Goal: Information Seeking & Learning: Learn about a topic

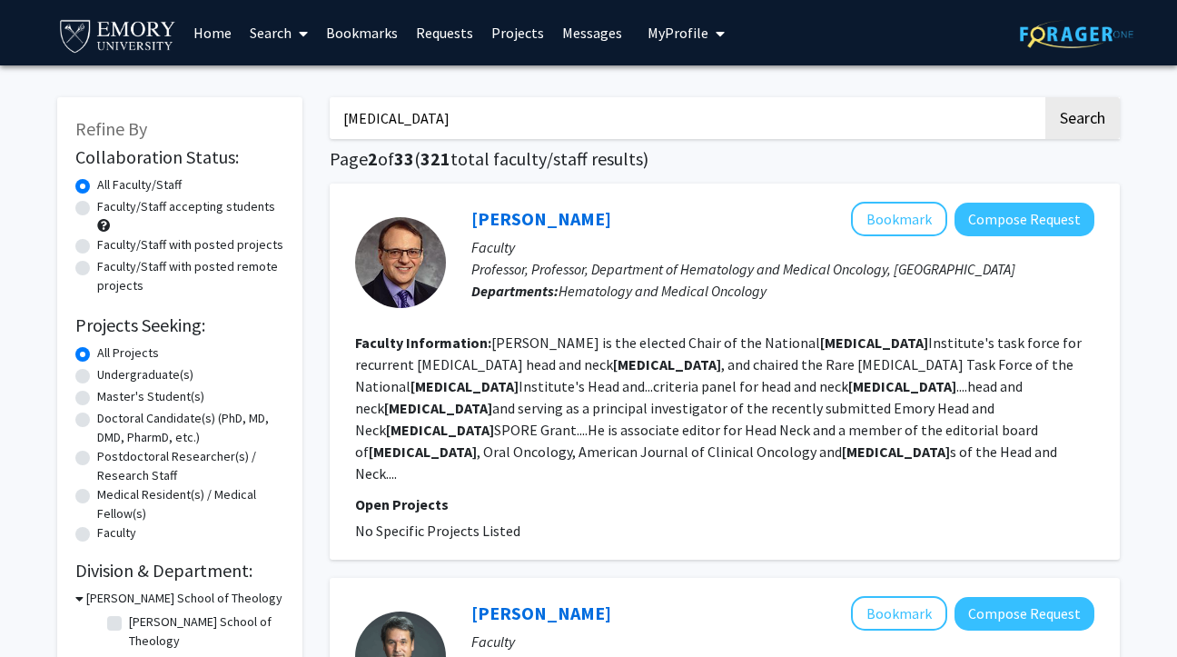
click at [469, 116] on input "[MEDICAL_DATA]" at bounding box center [686, 118] width 713 height 42
click at [1045, 97] on button "Search" at bounding box center [1082, 118] width 74 height 42
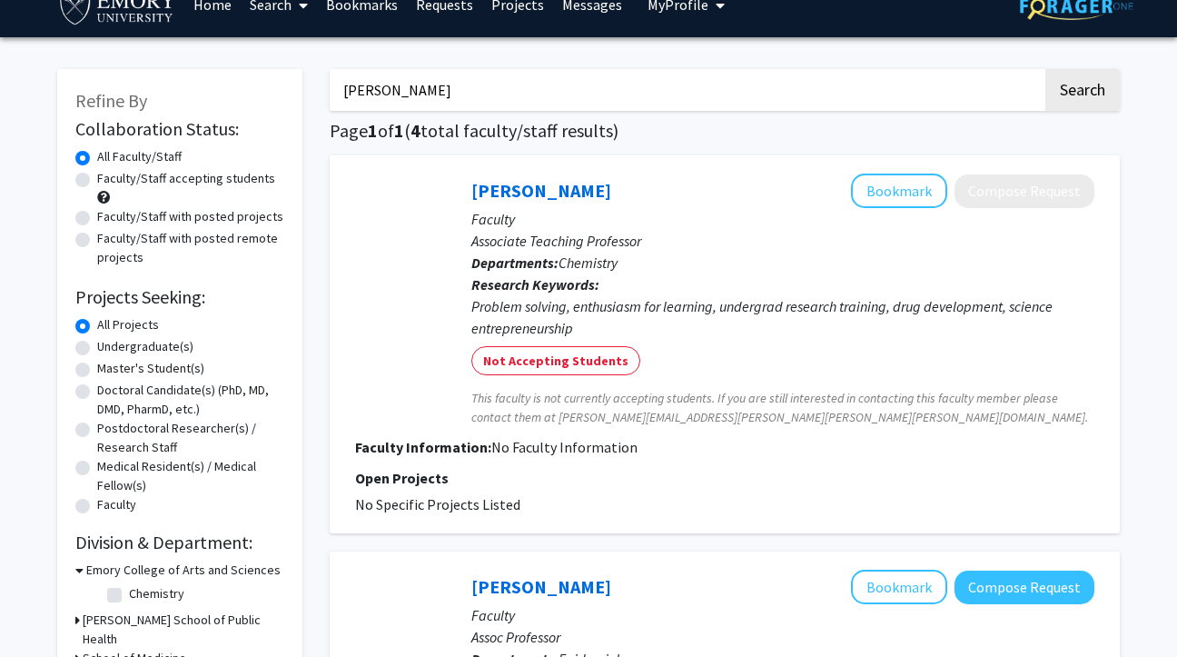
scroll to position [30, 0]
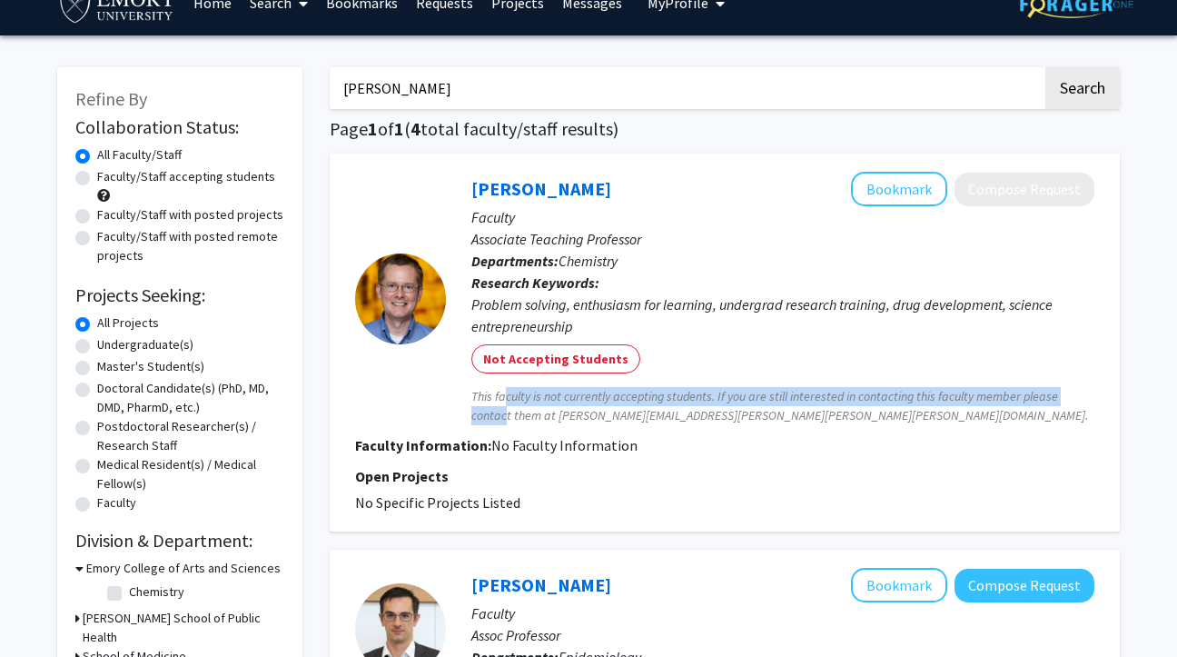
drag, startPoint x: 500, startPoint y: 396, endPoint x: 500, endPoint y: 409, distance: 12.7
click at [500, 409] on span "This faculty is not currently accepting students. If you are still interested i…" at bounding box center [782, 406] width 623 height 38
drag, startPoint x: 526, startPoint y: 409, endPoint x: 527, endPoint y: 396, distance: 12.7
click at [527, 396] on span "This faculty is not currently accepting students. If you are still interested i…" at bounding box center [782, 406] width 623 height 38
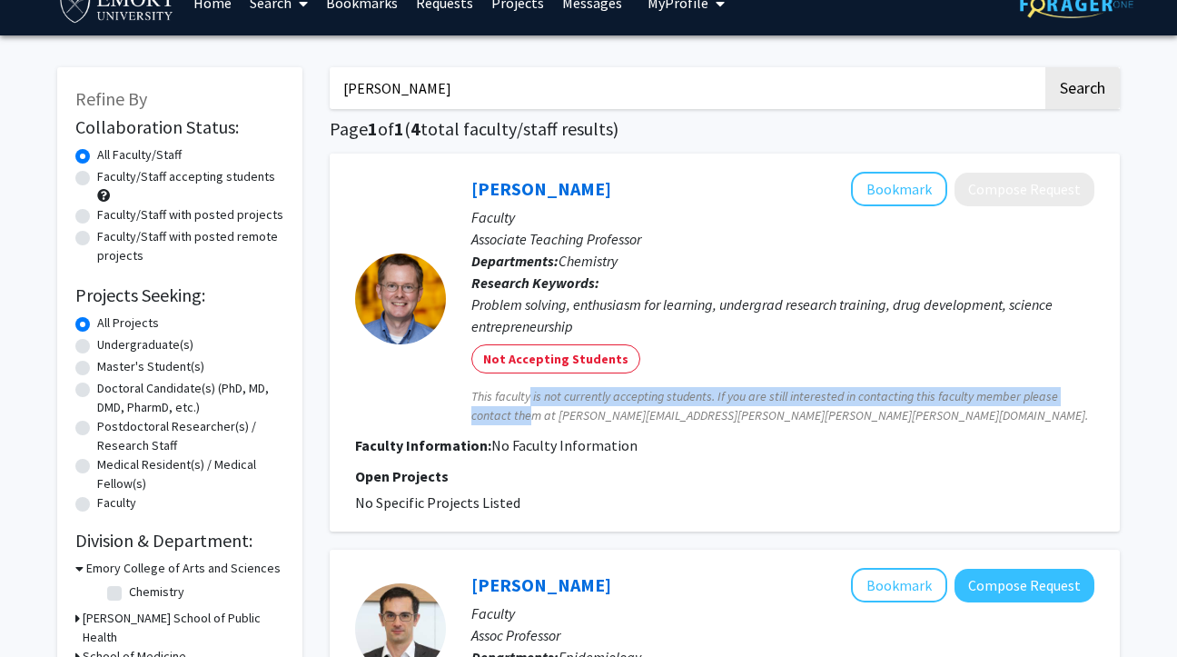
click at [527, 396] on span "This faculty is not currently accepting students. If you are still interested i…" at bounding box center [782, 406] width 623 height 38
drag, startPoint x: 541, startPoint y: 396, endPoint x: 541, endPoint y: 413, distance: 17.3
click at [541, 413] on span "This faculty is not currently accepting students. If you are still interested i…" at bounding box center [782, 406] width 623 height 38
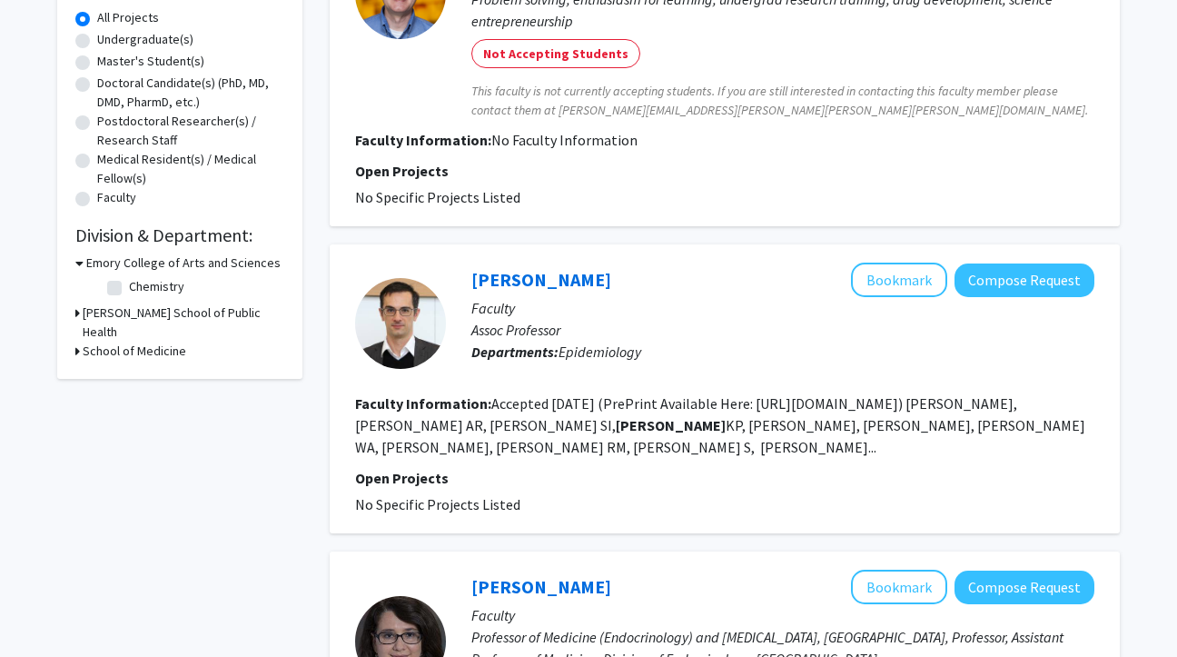
scroll to position [526, 0]
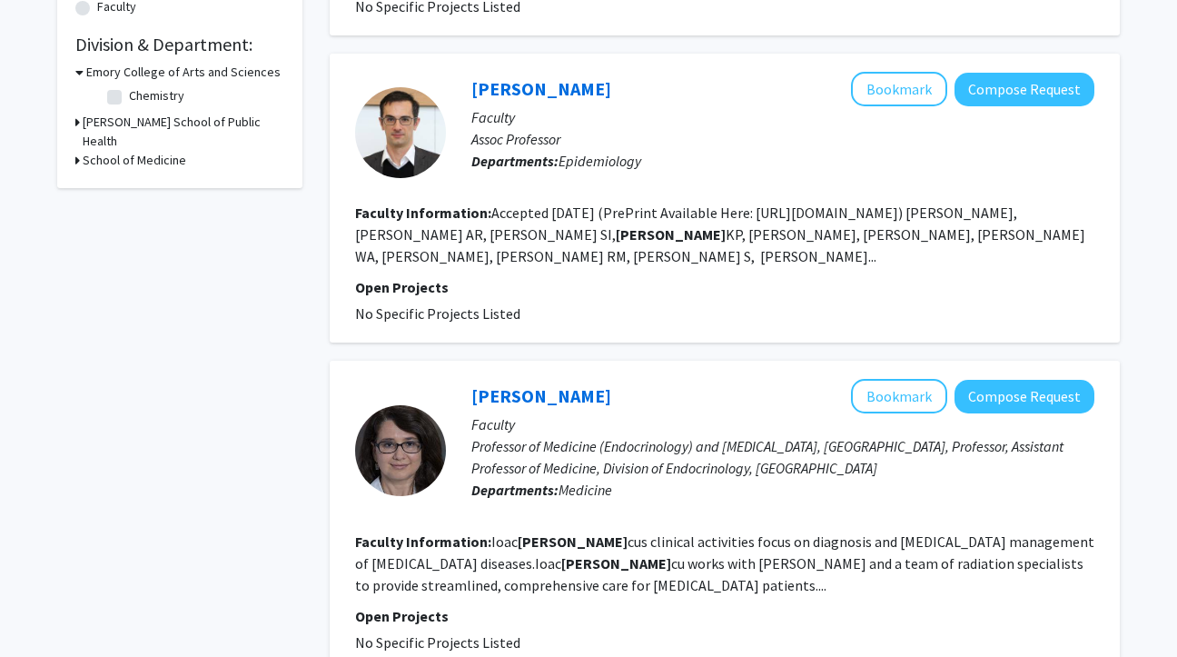
type input "[MEDICAL_DATA]"
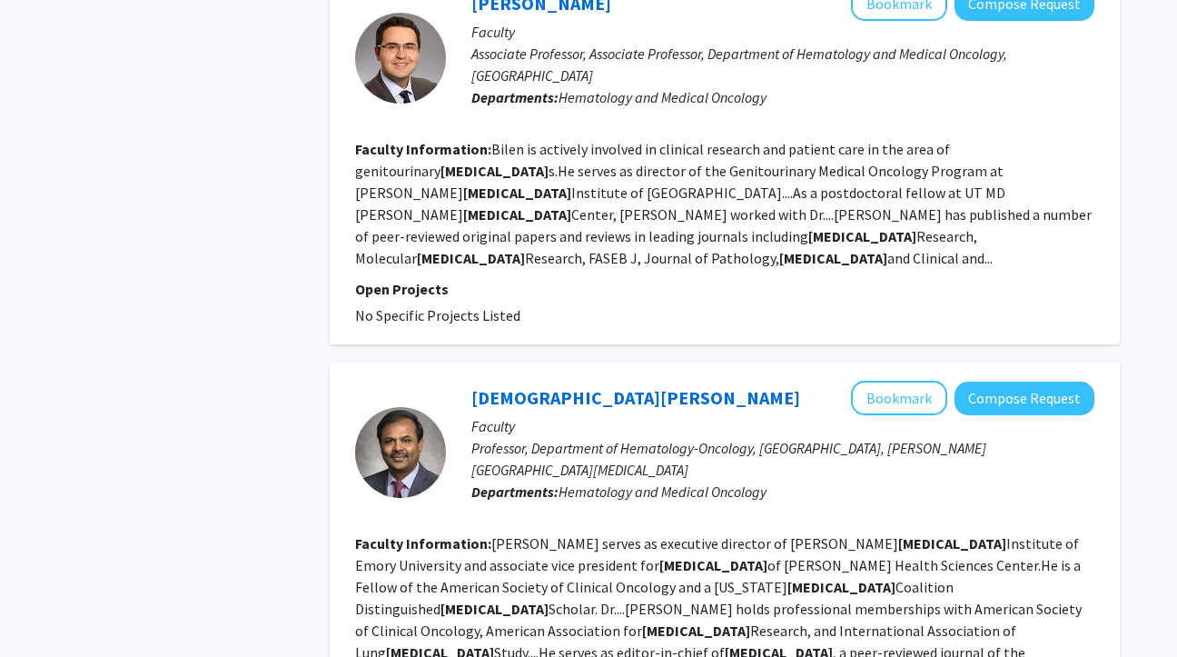
scroll to position [3221, 0]
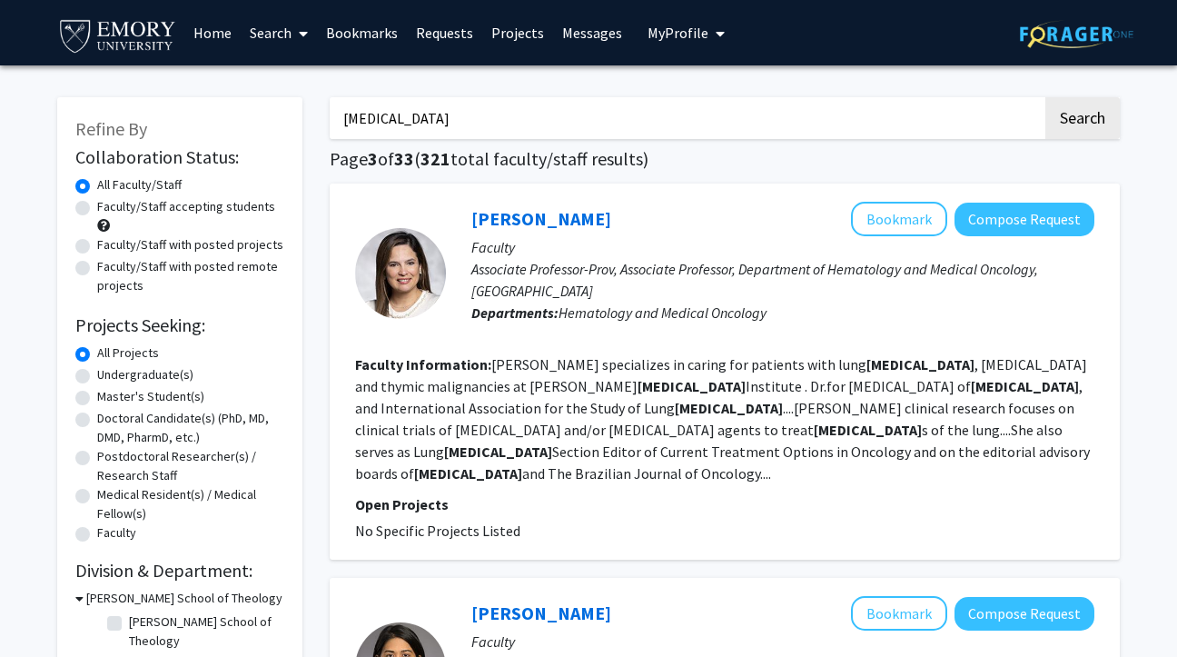
drag, startPoint x: 613, startPoint y: 372, endPoint x: 609, endPoint y: 461, distance: 88.2
click at [610, 460] on fg-read-more "[PERSON_NAME] specializes in caring for patients with [MEDICAL_DATA] , [MEDICAL…" at bounding box center [722, 418] width 735 height 127
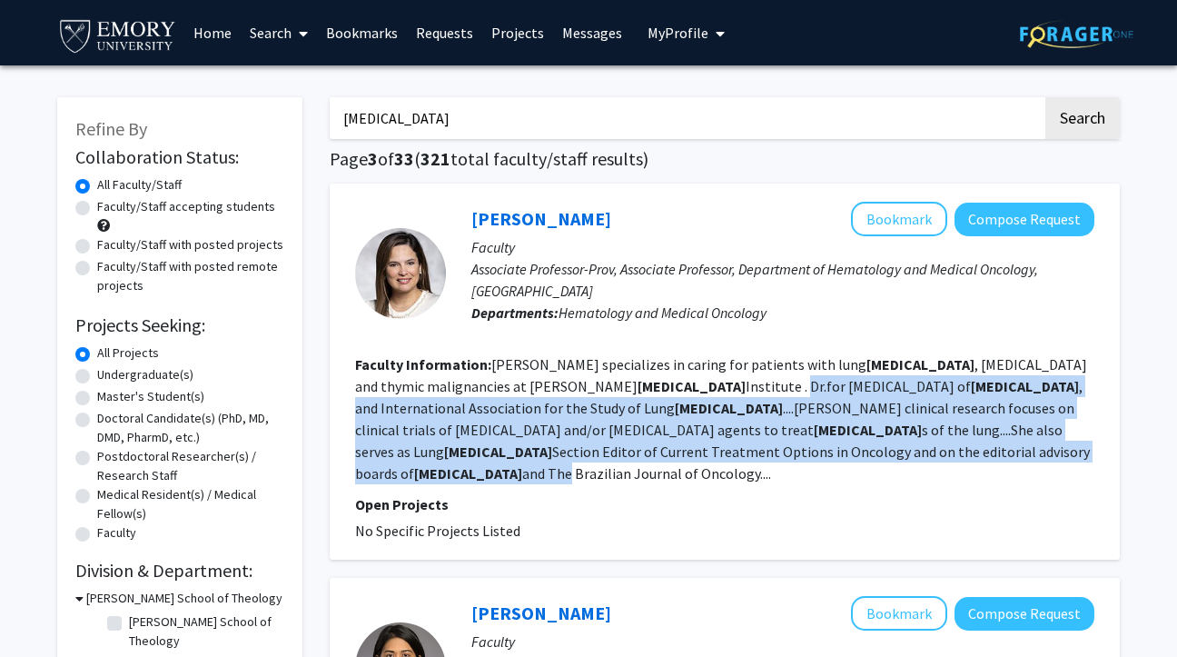
drag, startPoint x: 609, startPoint y: 461, endPoint x: 609, endPoint y: 385, distance: 75.4
click at [609, 385] on section "Faculty Information: [PERSON_NAME] specializes in caring for patients with [MED…" at bounding box center [724, 418] width 739 height 131
click at [609, 385] on fg-read-more "[PERSON_NAME] specializes in caring for patients with [MEDICAL_DATA] , [MEDICAL…" at bounding box center [722, 418] width 735 height 127
drag, startPoint x: 603, startPoint y: 386, endPoint x: 603, endPoint y: 450, distance: 63.6
click at [603, 450] on fg-read-more "[PERSON_NAME] specializes in caring for patients with [MEDICAL_DATA] , [MEDICAL…" at bounding box center [722, 418] width 735 height 127
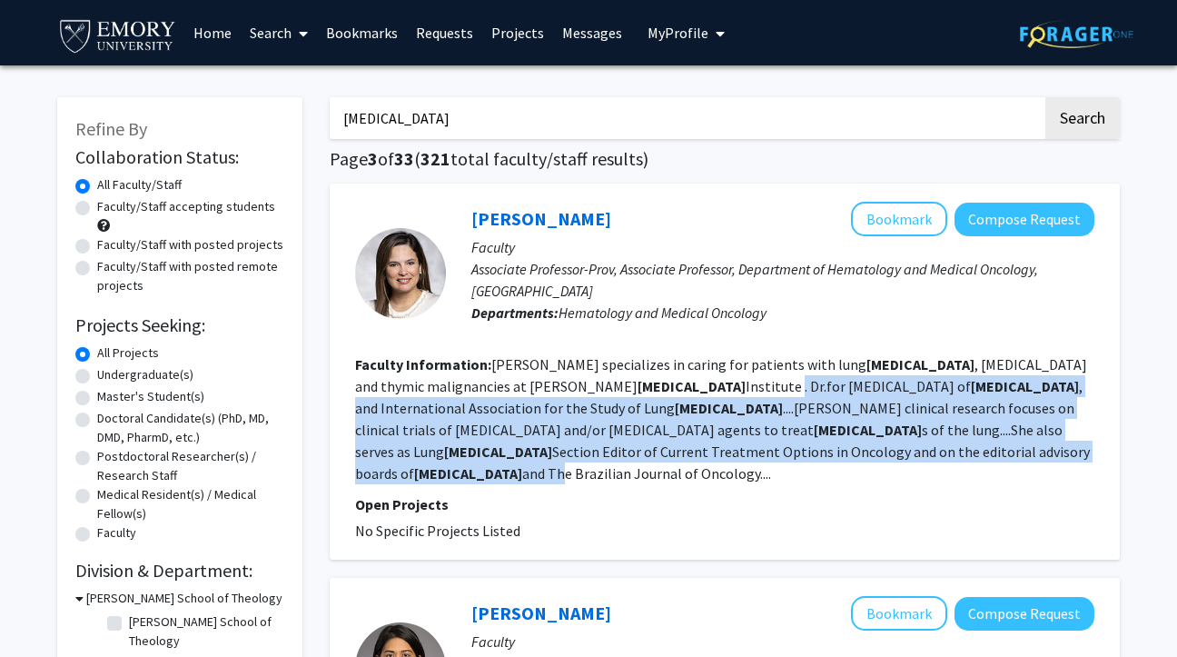
click at [603, 450] on fg-read-more "[PERSON_NAME] specializes in caring for patients with [MEDICAL_DATA] , [MEDICAL…" at bounding box center [722, 418] width 735 height 127
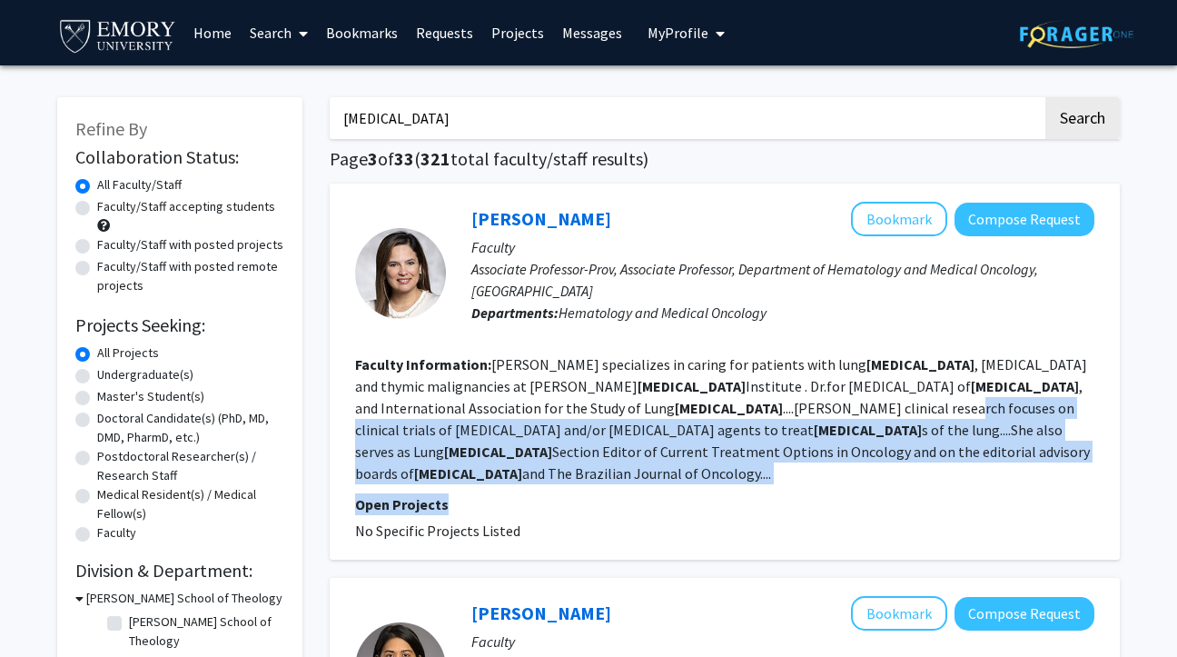
drag, startPoint x: 603, startPoint y: 472, endPoint x: 603, endPoint y: 414, distance: 58.1
click at [603, 414] on fg-search-faculty "[PERSON_NAME] Bookmark Compose Request Faculty Associate Professor-Prov, Associ…" at bounding box center [724, 372] width 739 height 340
click at [603, 414] on fg-read-more "[PERSON_NAME] specializes in caring for patients with [MEDICAL_DATA] , [MEDICAL…" at bounding box center [722, 418] width 735 height 127
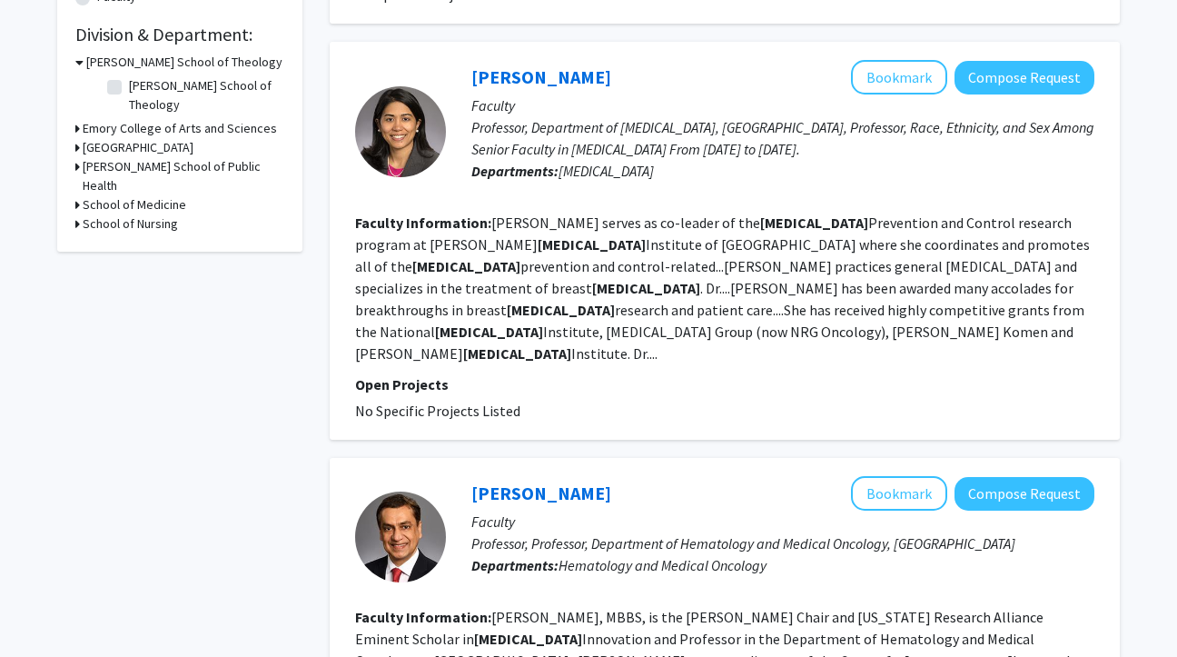
scroll to position [537, 0]
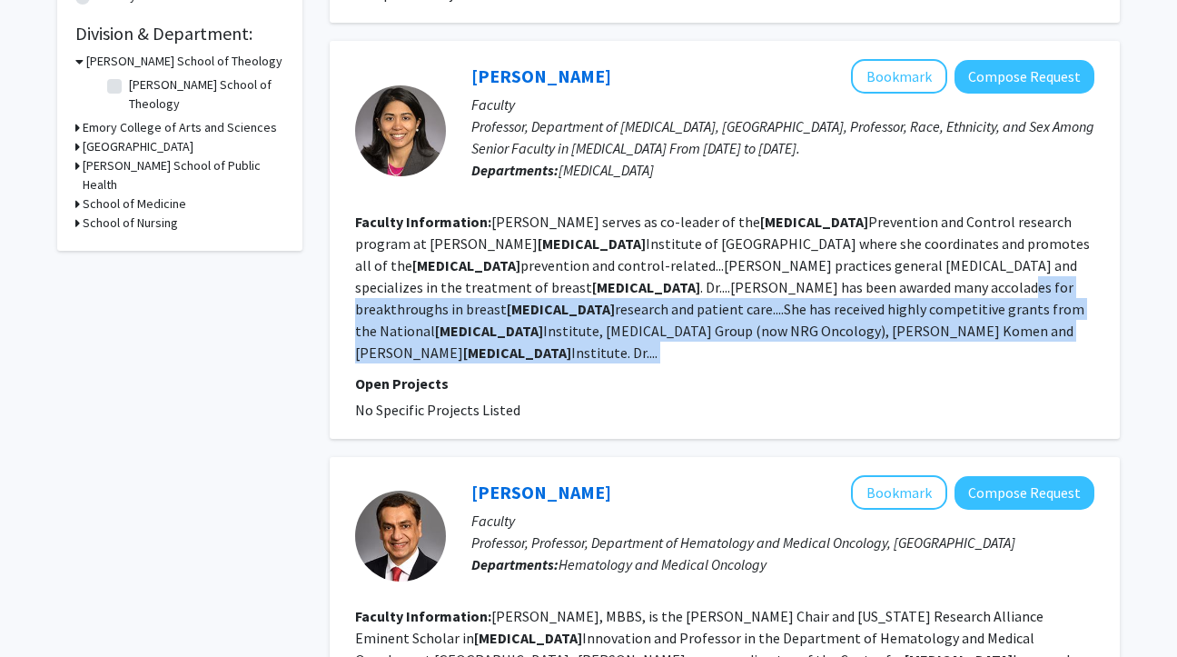
drag, startPoint x: 534, startPoint y: 324, endPoint x: 533, endPoint y: 253, distance: 71.8
click at [533, 253] on fg-search-faculty "[PERSON_NAME] Bookmark Compose Request Faculty Professor, Department of [MEDICA…" at bounding box center [724, 240] width 739 height 362
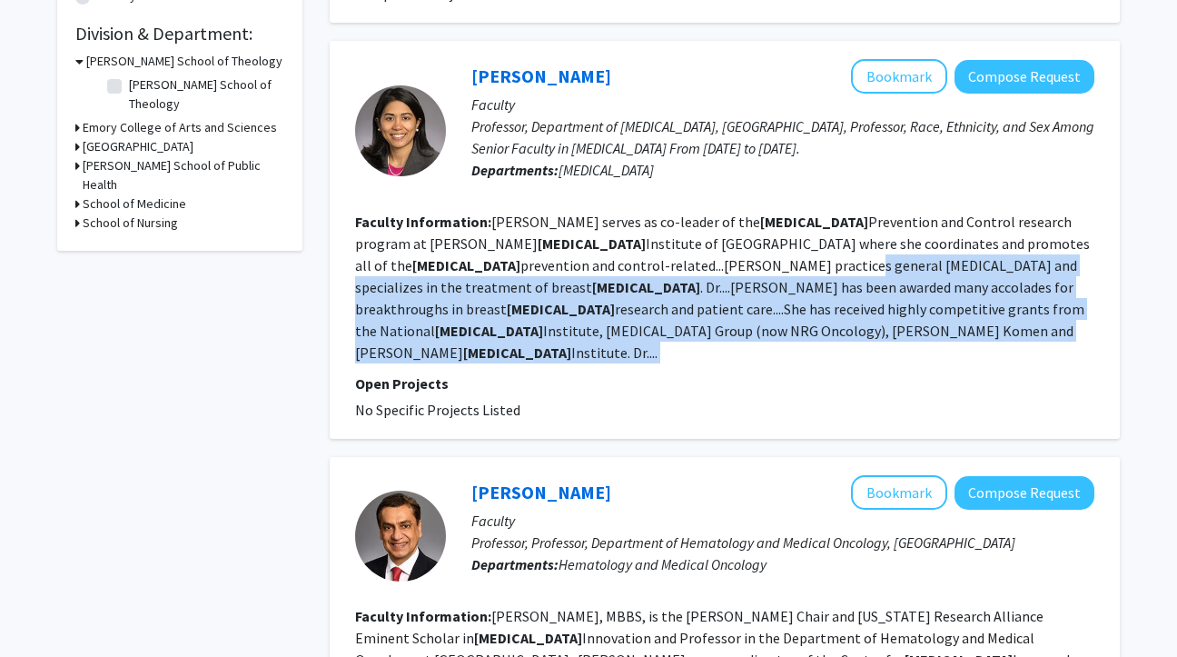
click at [533, 253] on section "Faculty Information: [PERSON_NAME] serves as co-leader of the [MEDICAL_DATA] Pr…" at bounding box center [724, 287] width 739 height 153
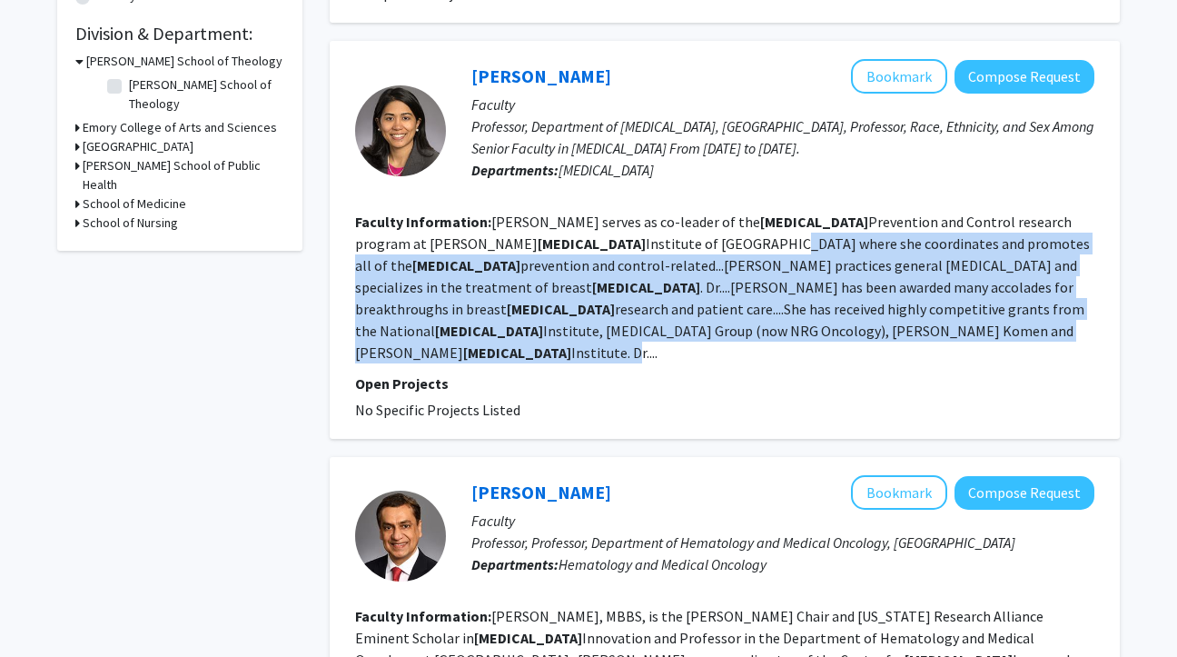
drag, startPoint x: 540, startPoint y: 224, endPoint x: 540, endPoint y: 299, distance: 74.5
click at [540, 299] on fg-read-more "[PERSON_NAME] serves as co-leader of the [MEDICAL_DATA] Prevention and Control …" at bounding box center [722, 287] width 735 height 149
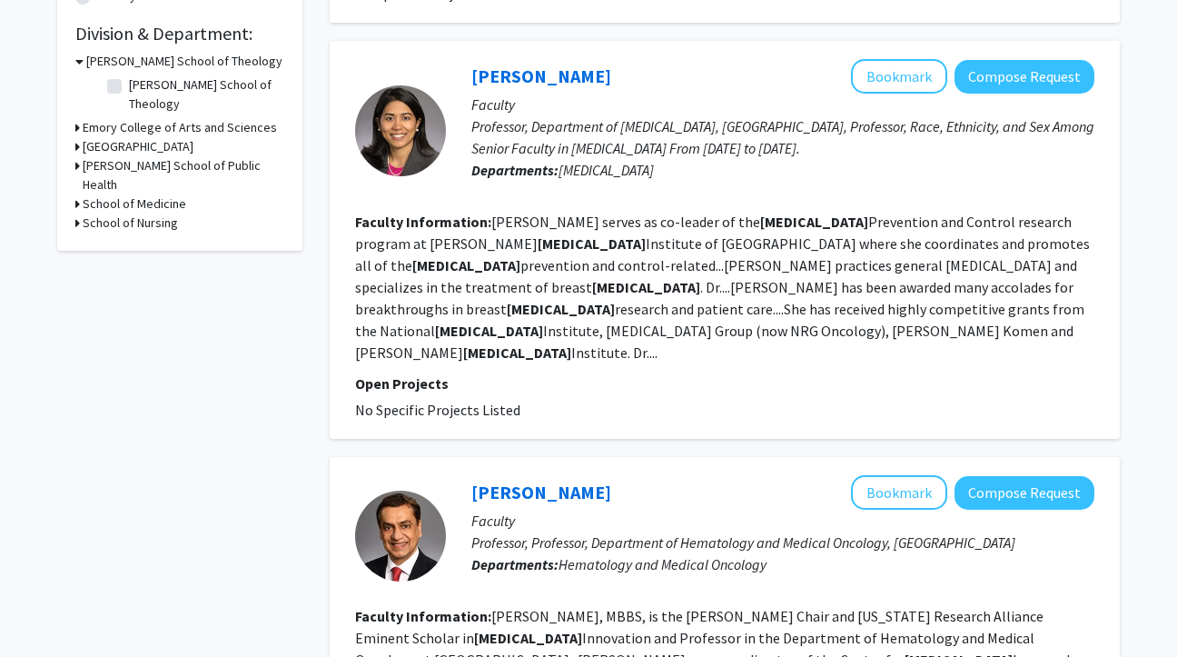
drag, startPoint x: 569, startPoint y: 299, endPoint x: 495, endPoint y: 221, distance: 107.3
click at [495, 221] on section "Faculty Information: [PERSON_NAME] serves as co-leader of the [MEDICAL_DATA] Pr…" at bounding box center [724, 287] width 739 height 153
click at [495, 221] on fg-read-more "[PERSON_NAME] serves as co-leader of the [MEDICAL_DATA] Prevention and Control …" at bounding box center [722, 287] width 735 height 149
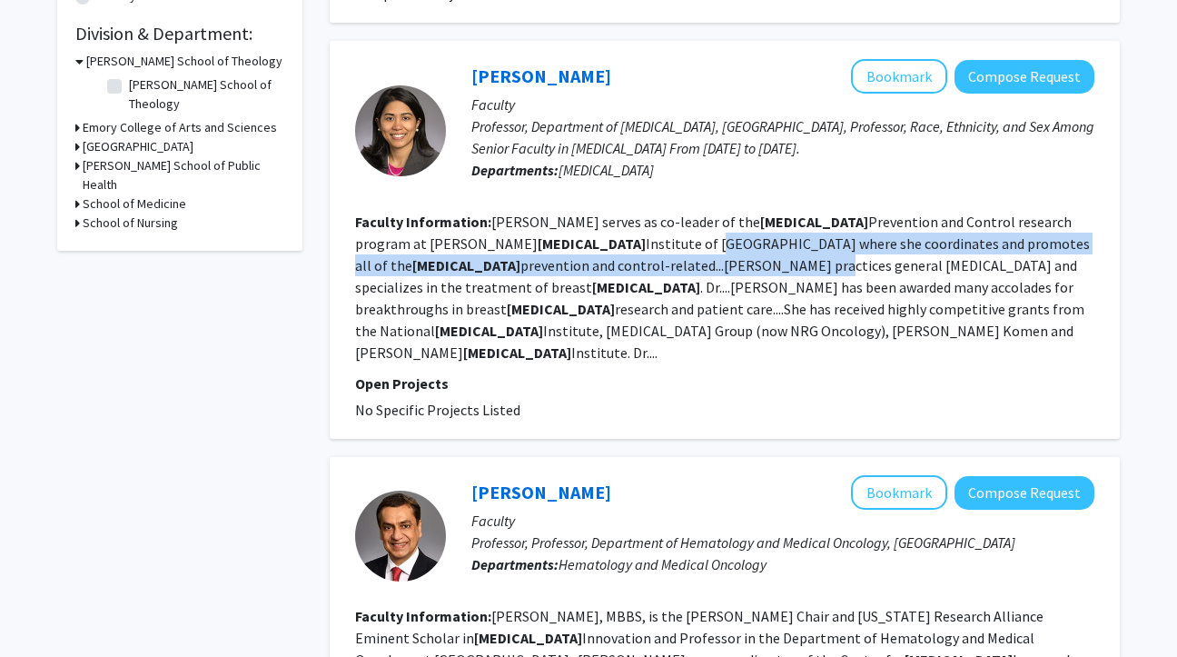
drag, startPoint x: 495, startPoint y: 221, endPoint x: 487, endPoint y: 245, distance: 25.9
click at [487, 245] on fg-read-more "[PERSON_NAME] serves as co-leader of the [MEDICAL_DATA] Prevention and Control …" at bounding box center [722, 287] width 735 height 149
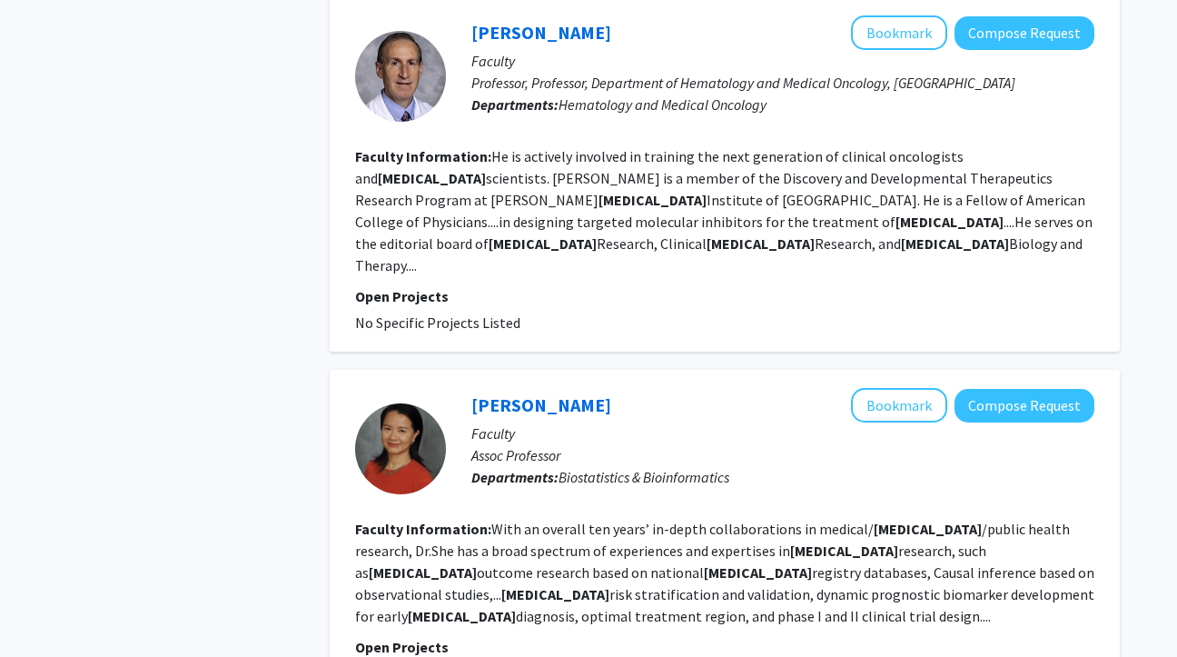
scroll to position [1366, 0]
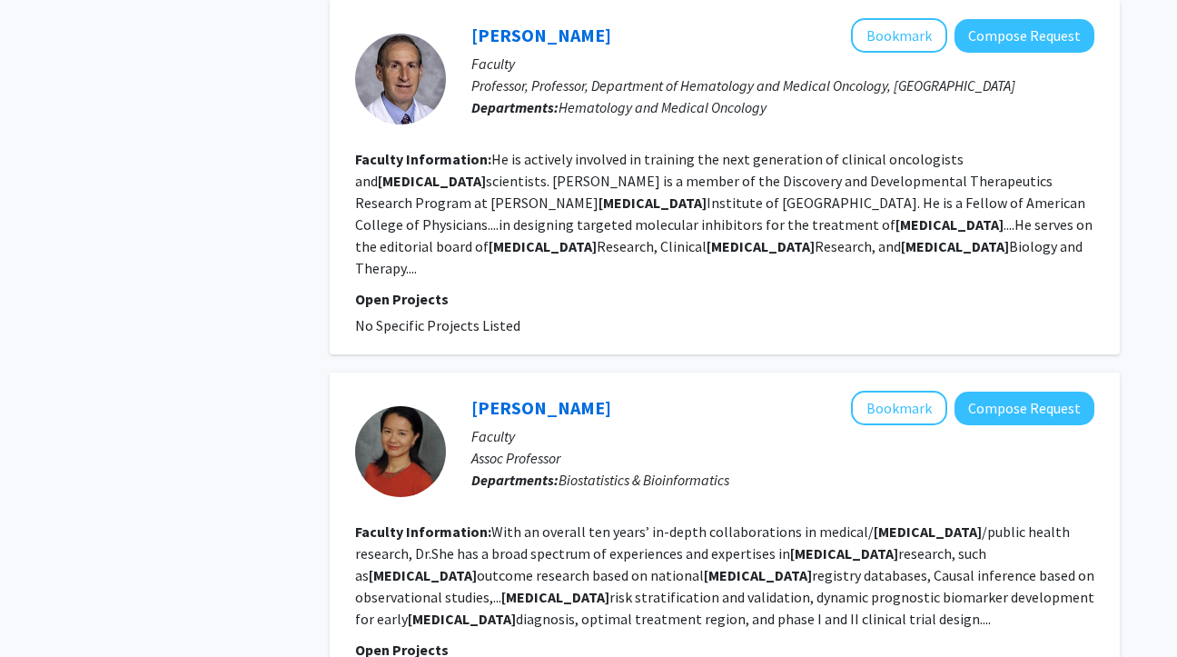
drag, startPoint x: 446, startPoint y: 229, endPoint x: 446, endPoint y: 189, distance: 40.0
click at [446, 189] on section "Faculty Information: He is actively involved in training the next generation of…" at bounding box center [724, 213] width 739 height 131
click at [446, 189] on fg-read-more "He is actively involved in training the next generation of clinical oncologists…" at bounding box center [724, 213] width 738 height 127
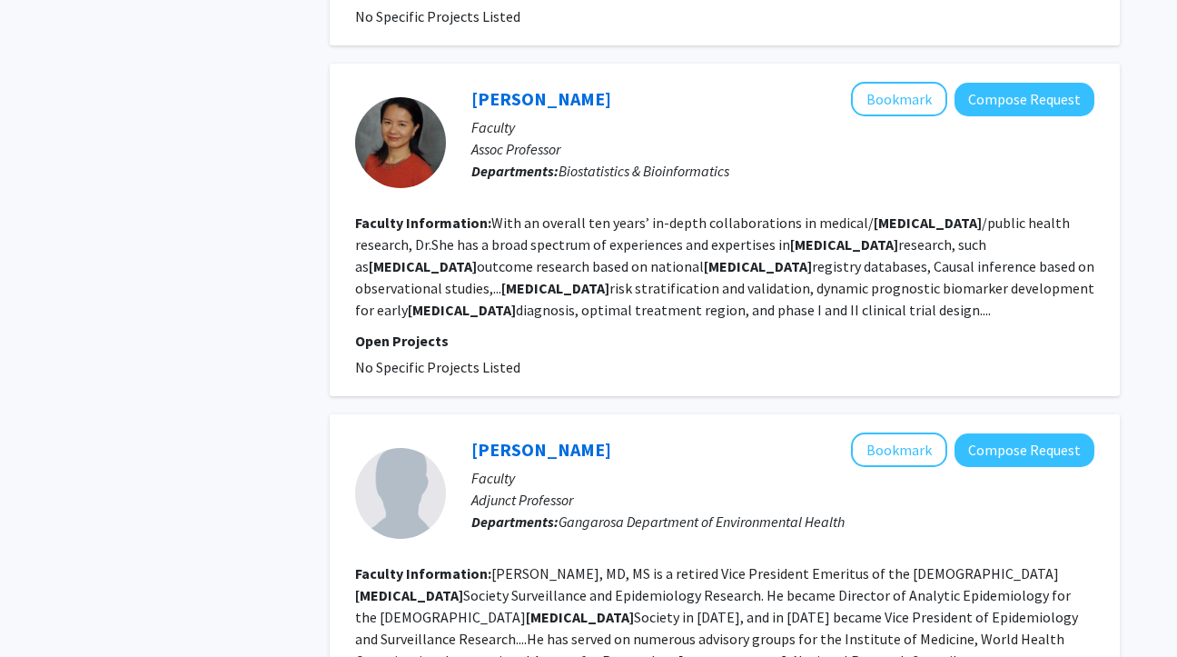
scroll to position [1676, 0]
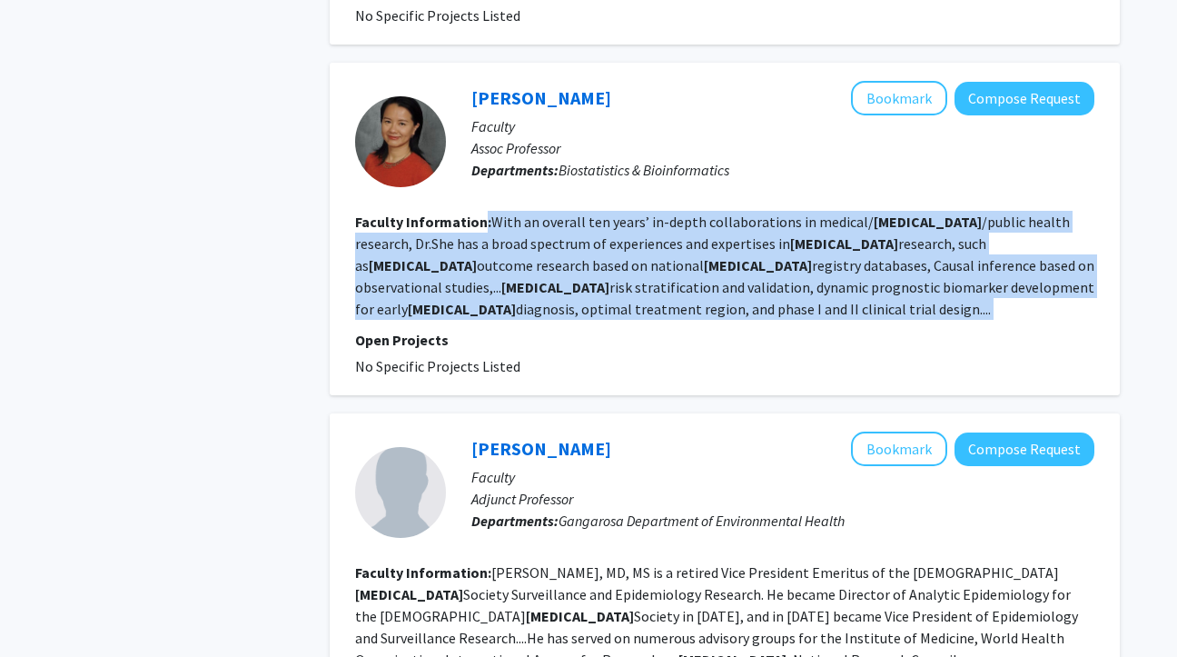
drag, startPoint x: 481, startPoint y: 183, endPoint x: 484, endPoint y: 280, distance: 96.4
click at [484, 280] on fg-search-faculty "[PERSON_NAME] Bookmark Compose Request Faculty Assoc Professor Departments: Bio…" at bounding box center [724, 229] width 739 height 296
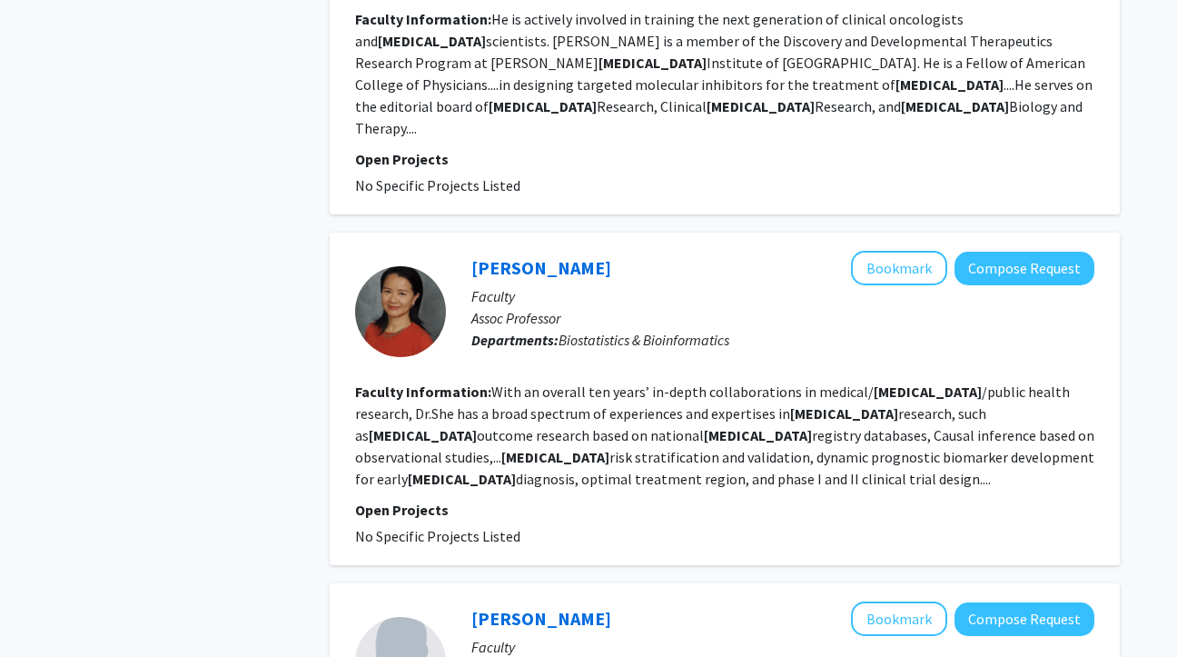
scroll to position [1520, 0]
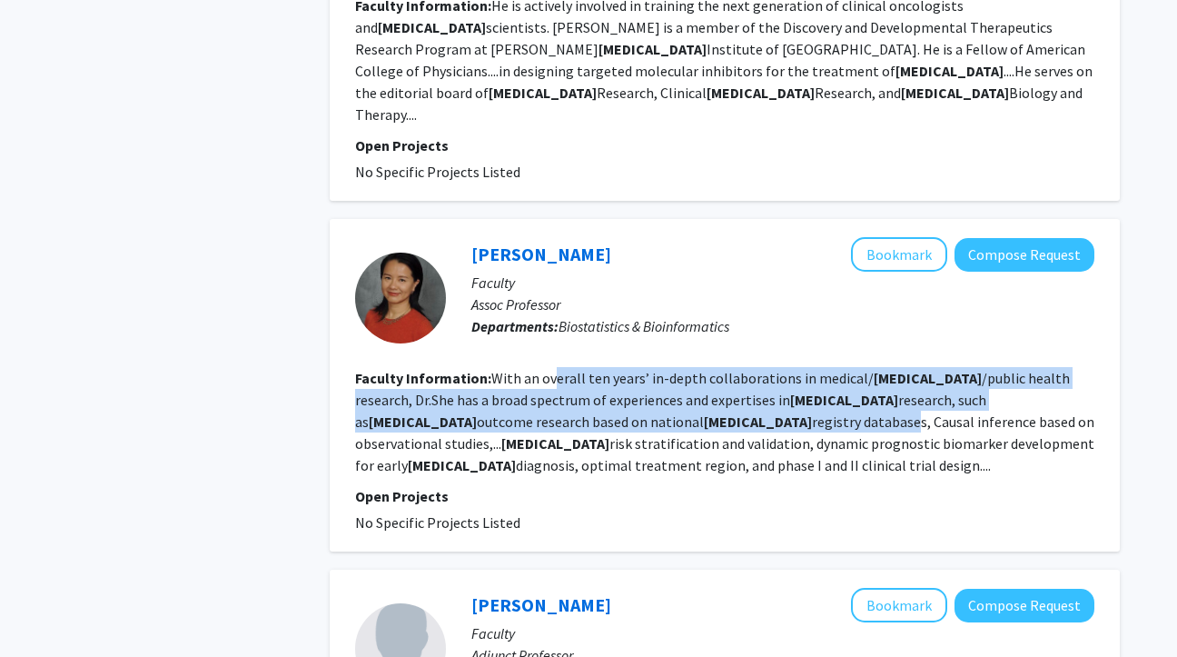
drag, startPoint x: 550, startPoint y: 328, endPoint x: 550, endPoint y: 387, distance: 59.0
click at [550, 387] on section "Faculty Information: With an overall ten years’ in-depth collaborations in medi…" at bounding box center [724, 421] width 739 height 109
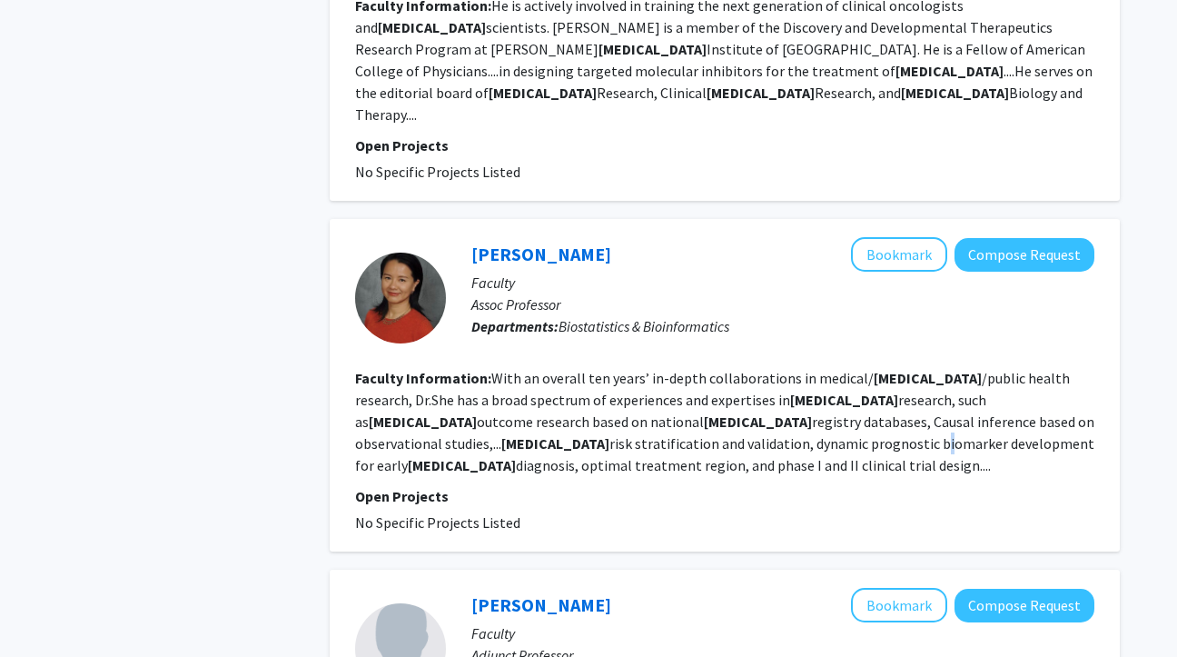
click at [547, 410] on section "Faculty Information: With an overall ten years’ in-depth collaborations in medi…" at bounding box center [724, 421] width 739 height 109
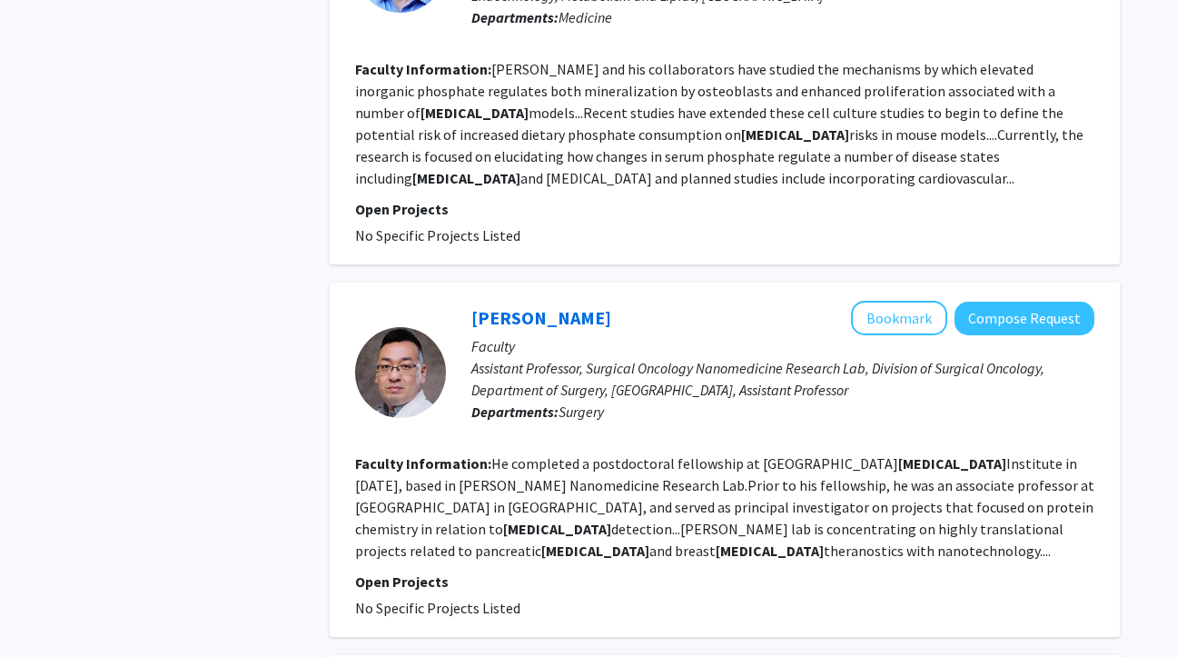
scroll to position [3103, 0]
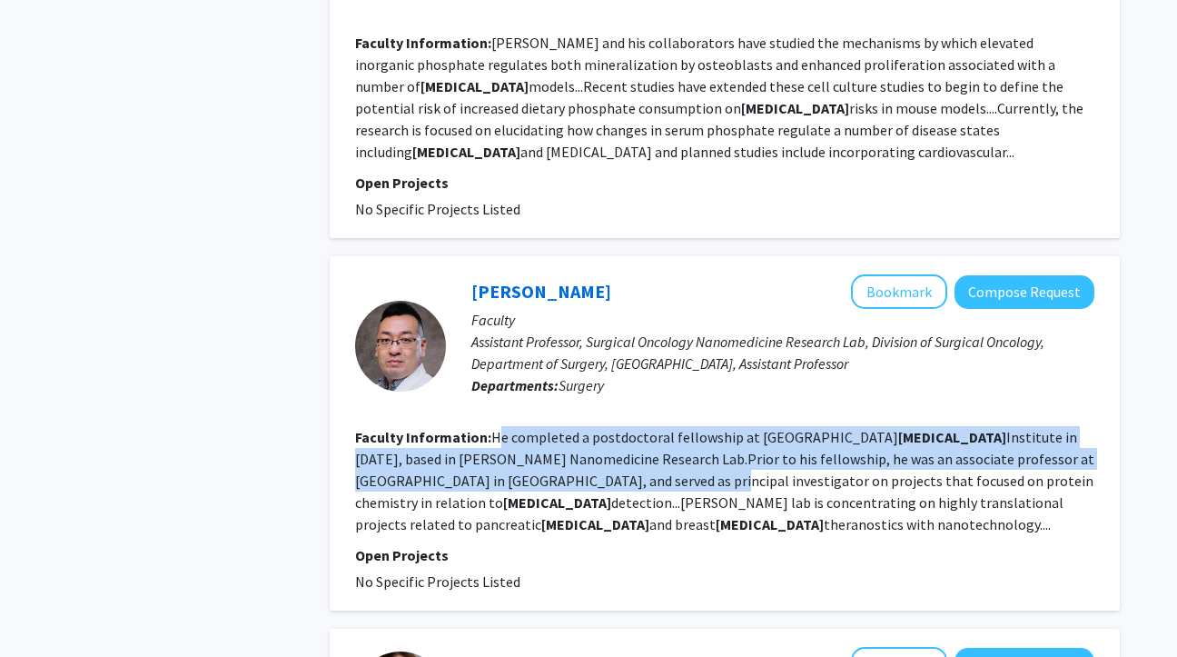
drag, startPoint x: 499, startPoint y: 347, endPoint x: 495, endPoint y: 398, distance: 51.0
click at [498, 428] on fg-read-more "He completed a postdoctoral fellowship at [PERSON_NAME][GEOGRAPHIC_DATA][MEDICA…" at bounding box center [724, 480] width 739 height 105
click at [495, 428] on fg-read-more "He completed a postdoctoral fellowship at [PERSON_NAME][GEOGRAPHIC_DATA][MEDICA…" at bounding box center [724, 480] width 739 height 105
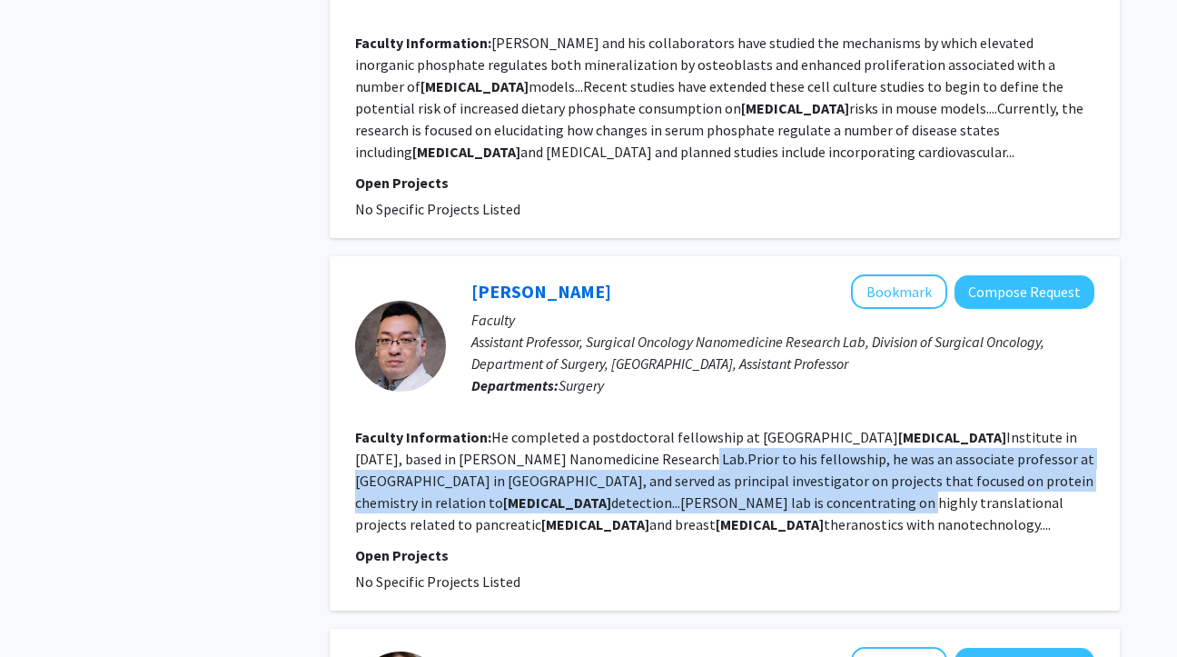
drag, startPoint x: 495, startPoint y: 419, endPoint x: 495, endPoint y: 367, distance: 51.8
click at [495, 428] on fg-read-more "He completed a postdoctoral fellowship at [PERSON_NAME][GEOGRAPHIC_DATA][MEDICA…" at bounding box center [724, 480] width 739 height 105
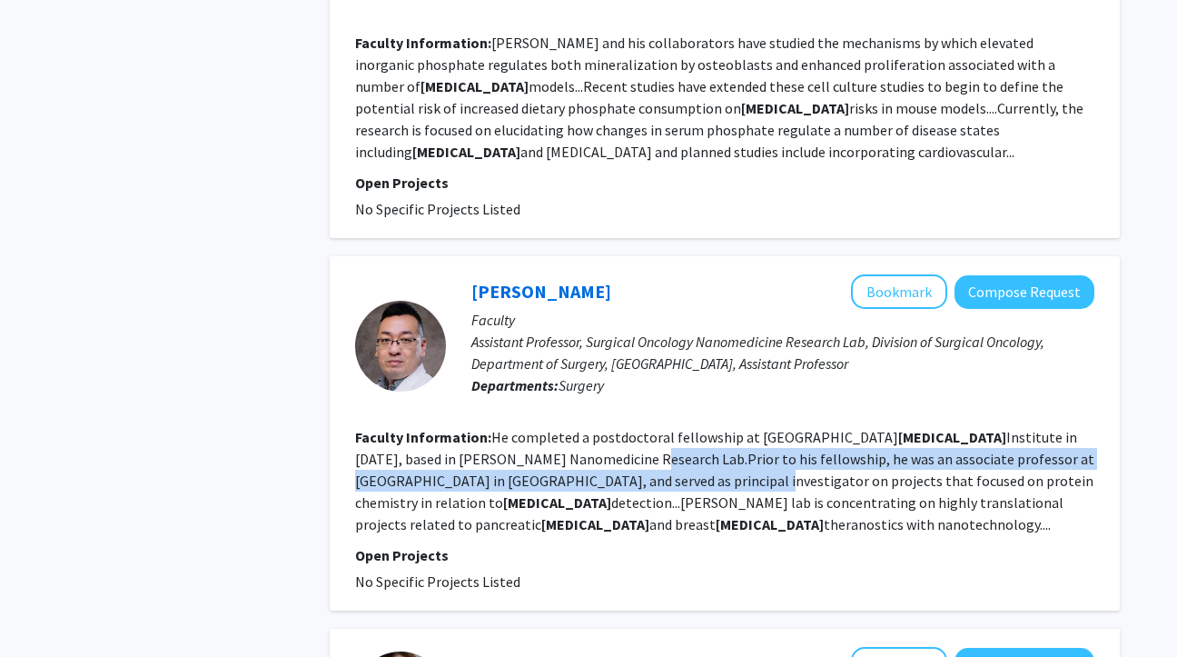
drag, startPoint x: 495, startPoint y: 367, endPoint x: 495, endPoint y: 386, distance: 19.1
click at [495, 428] on fg-read-more "He completed a postdoctoral fellowship at [PERSON_NAME][GEOGRAPHIC_DATA][MEDICA…" at bounding box center [724, 480] width 739 height 105
drag, startPoint x: 538, startPoint y: 386, endPoint x: 538, endPoint y: 374, distance: 11.8
click at [538, 428] on fg-read-more "He completed a postdoctoral fellowship at [PERSON_NAME][GEOGRAPHIC_DATA][MEDICA…" at bounding box center [724, 480] width 739 height 105
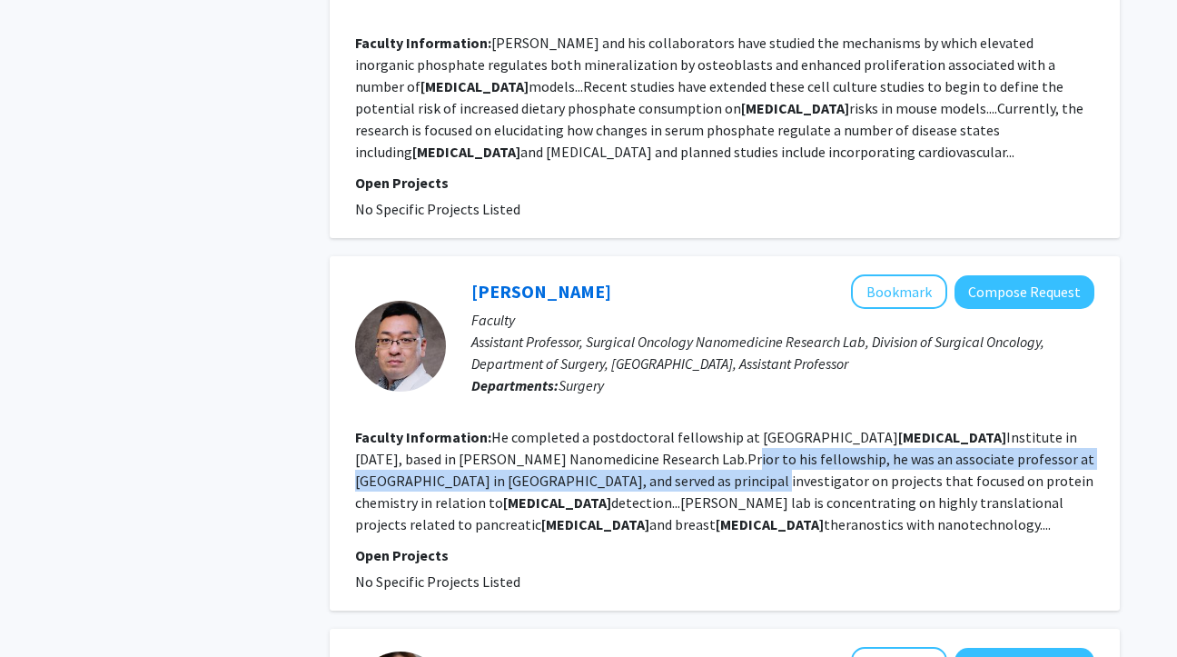
click at [538, 428] on fg-read-more "He completed a postdoctoral fellowship at [PERSON_NAME][GEOGRAPHIC_DATA][MEDICA…" at bounding box center [724, 480] width 739 height 105
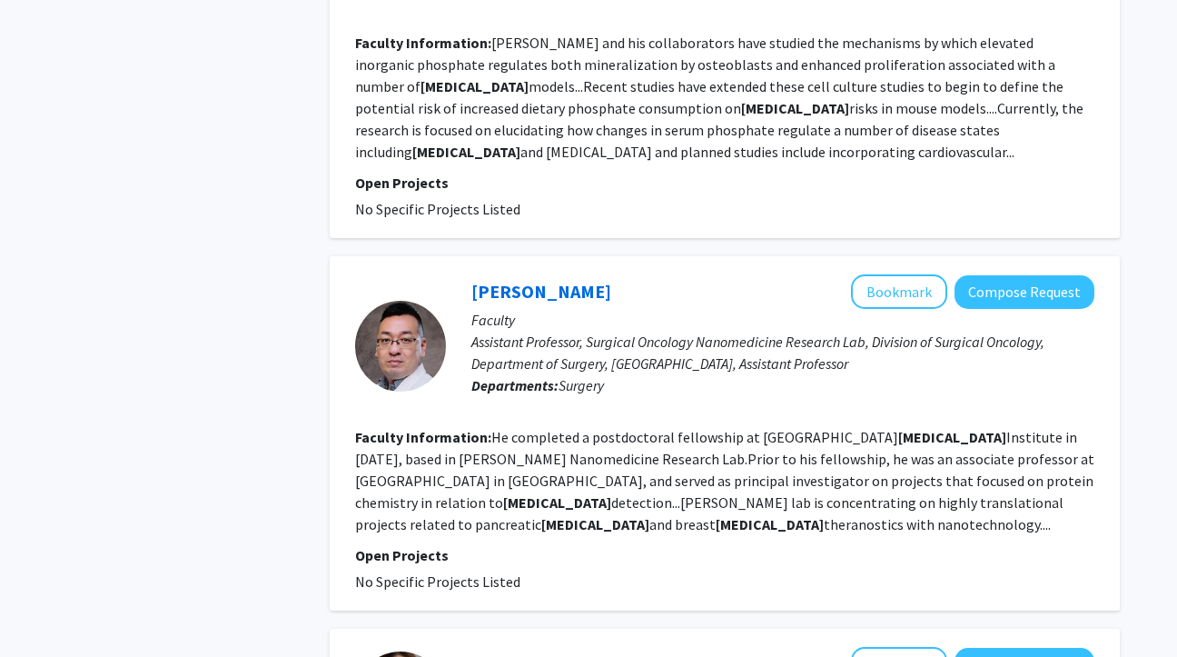
scroll to position [2701, 0]
